Goal: Task Accomplishment & Management: Manage account settings

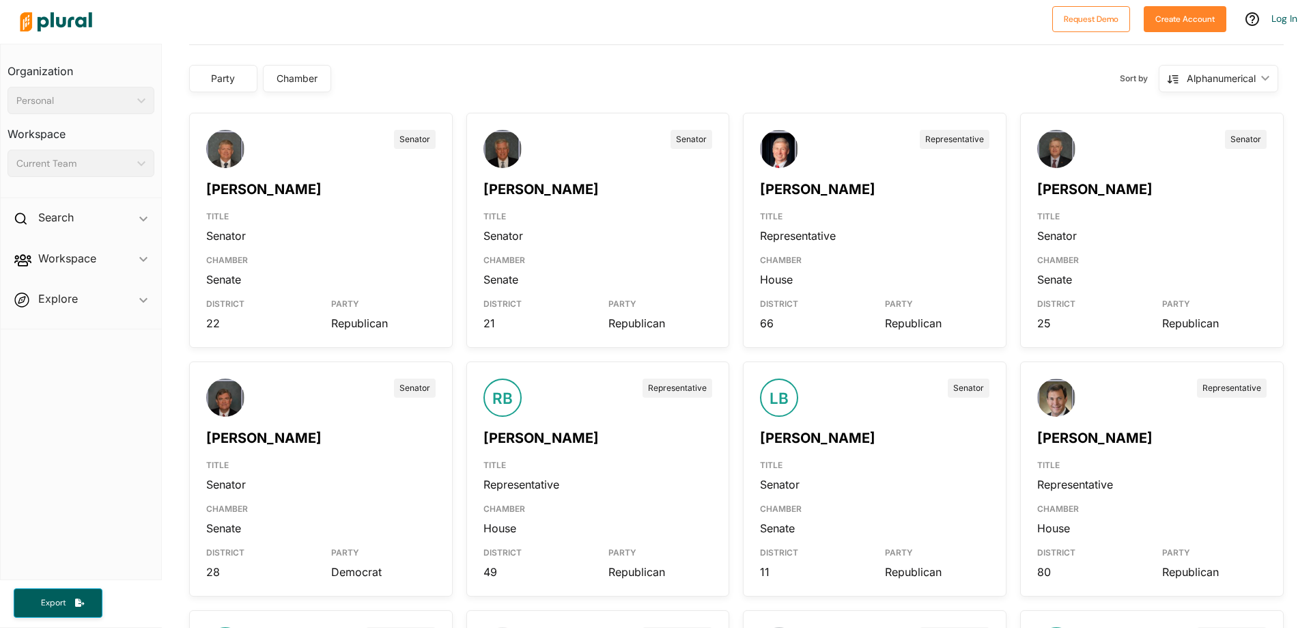
scroll to position [478, 0]
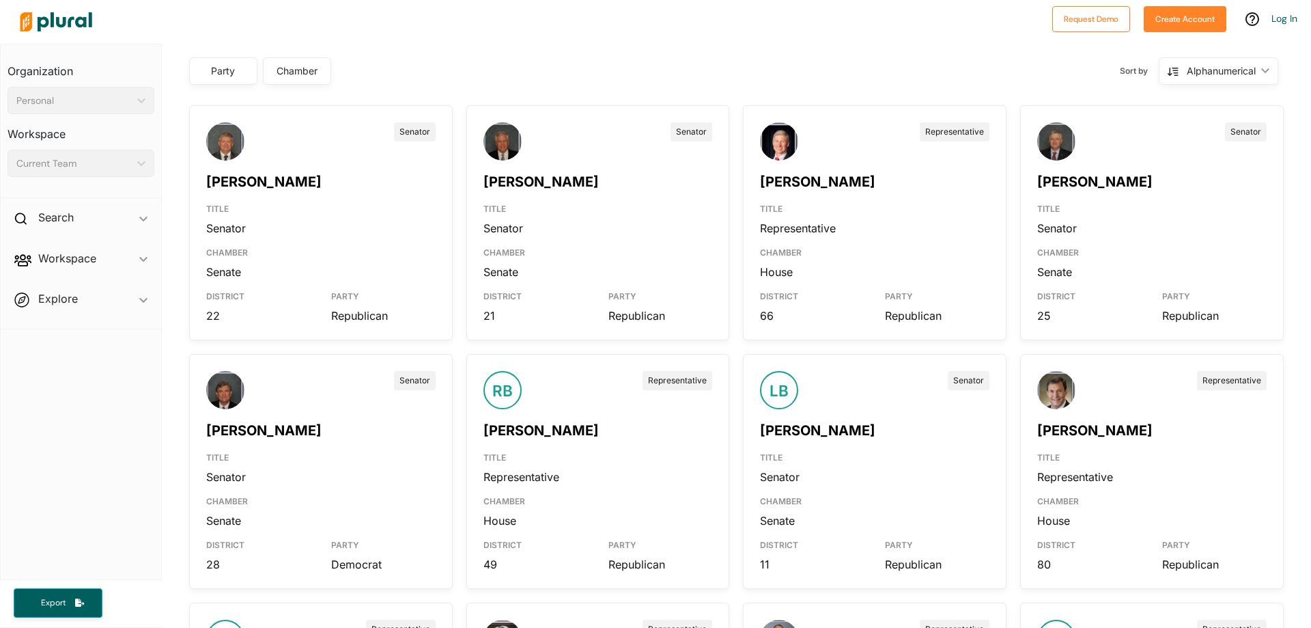
click at [229, 70] on div "Party" at bounding box center [223, 71] width 51 height 14
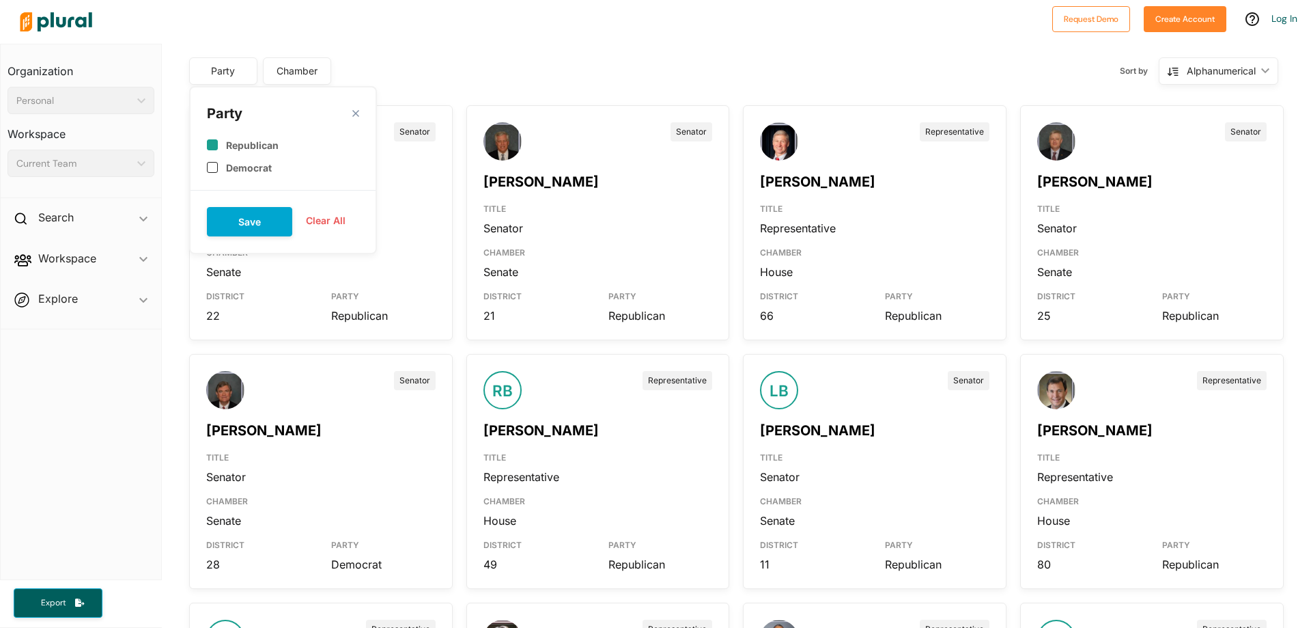
click at [211, 141] on input "checkbox" at bounding box center [212, 144] width 11 height 11
click at [255, 213] on button "Save" at bounding box center [249, 221] width 85 height 29
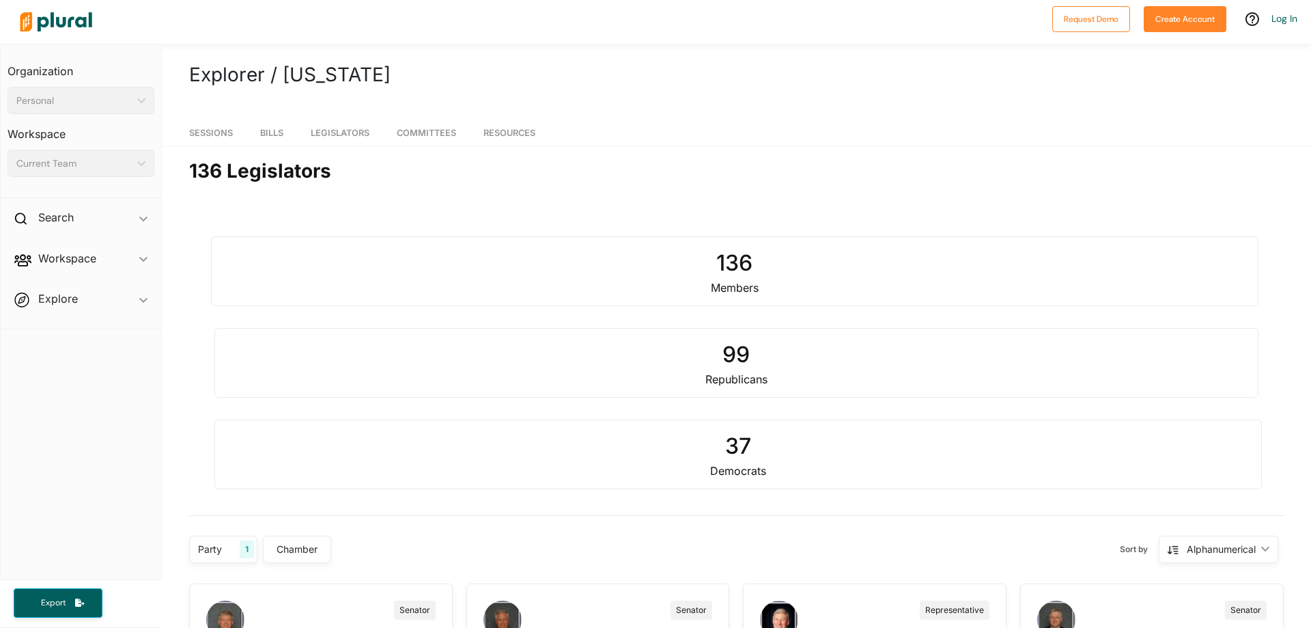
scroll to position [273, 0]
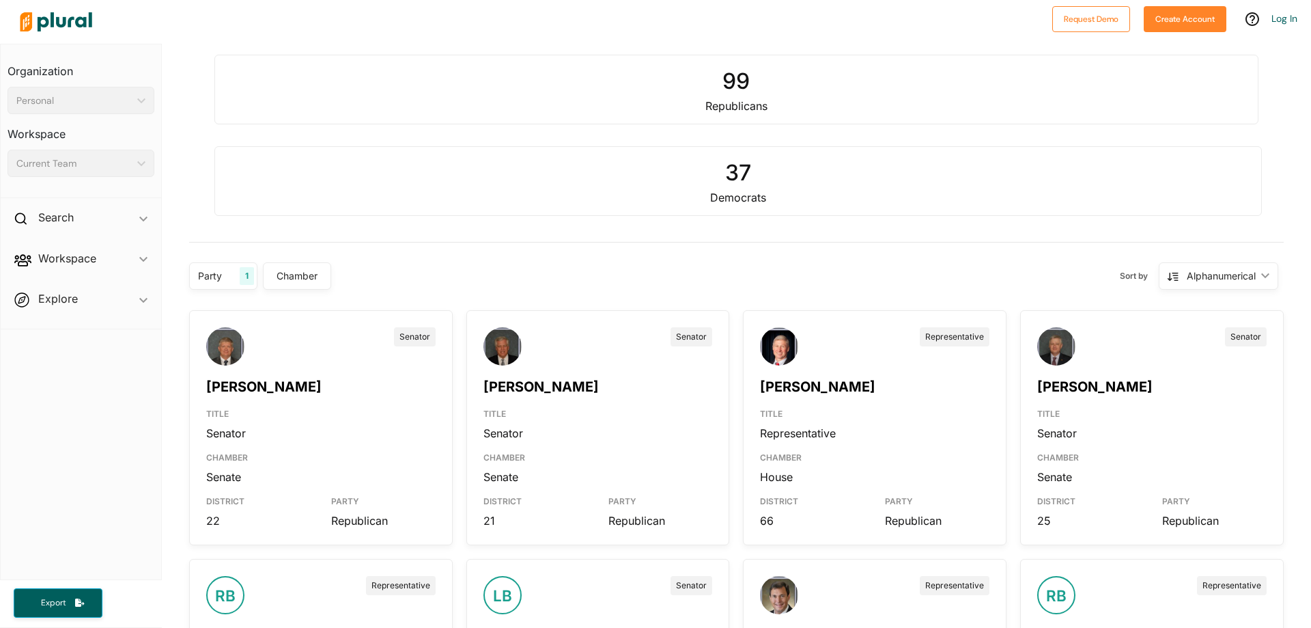
click at [216, 277] on div "Party" at bounding box center [214, 275] width 33 height 14
click at [213, 350] on input "checkbox" at bounding box center [212, 349] width 11 height 11
checkbox input "false"
click at [211, 375] on input "checkbox" at bounding box center [212, 372] width 11 height 11
checkbox input "true"
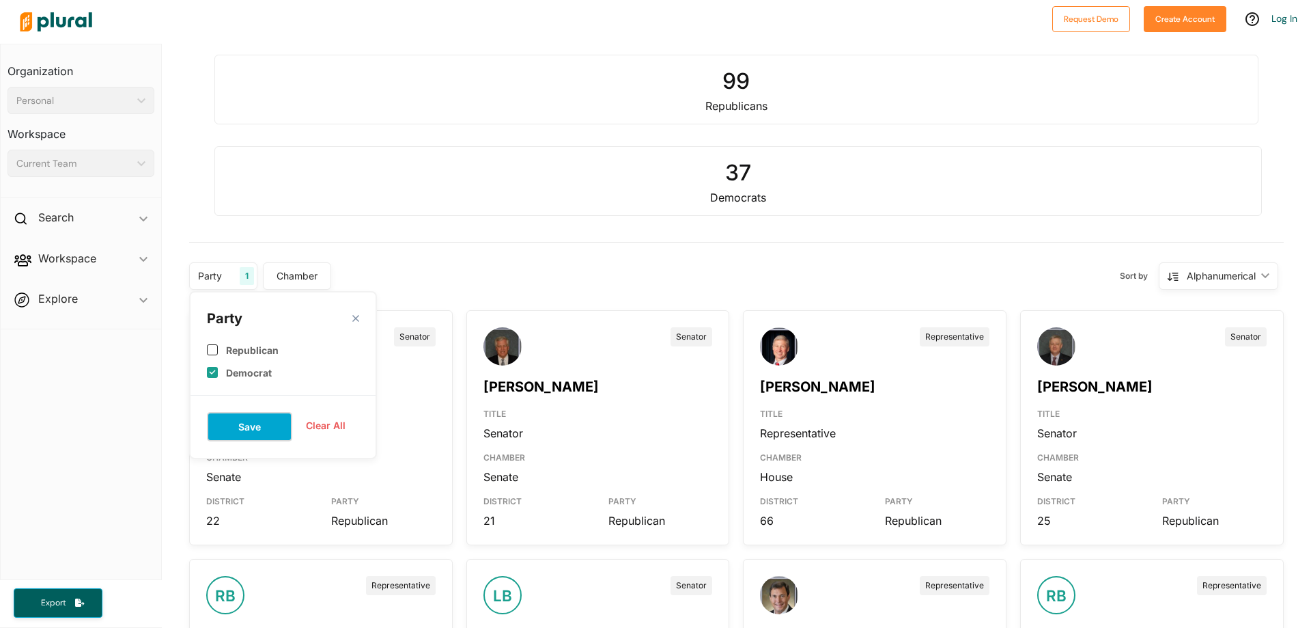
click at [260, 420] on button "Save" at bounding box center [249, 426] width 85 height 29
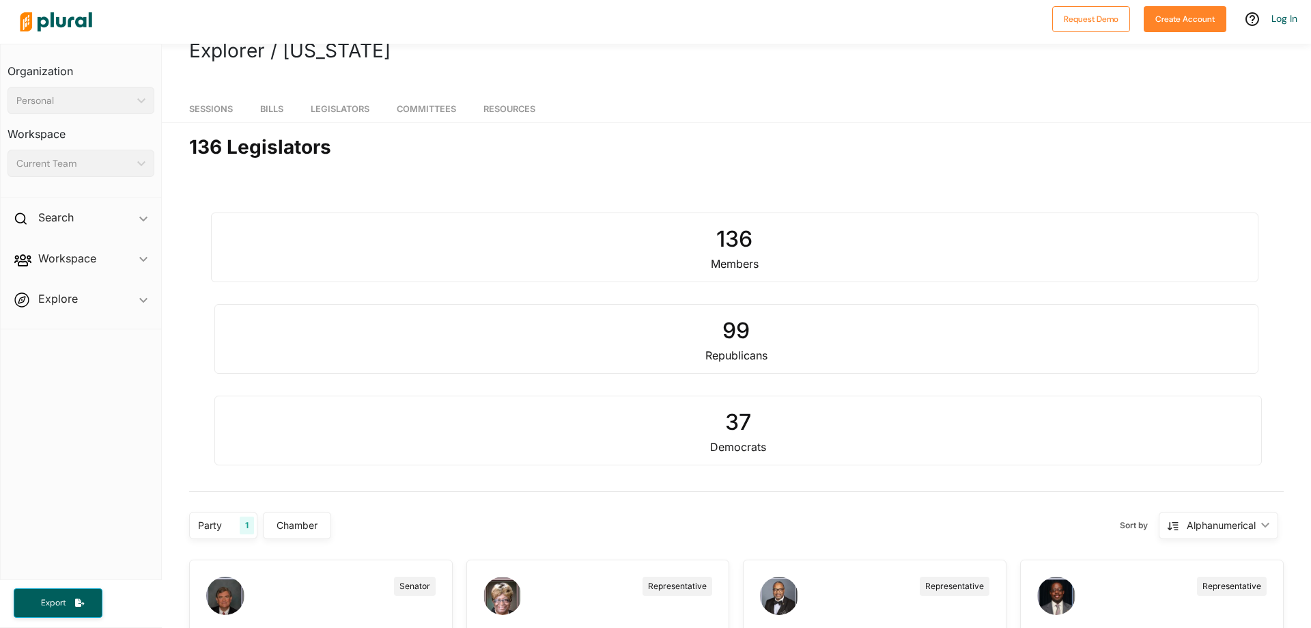
scroll to position [0, 0]
